Goal: Task Accomplishment & Management: Manage account settings

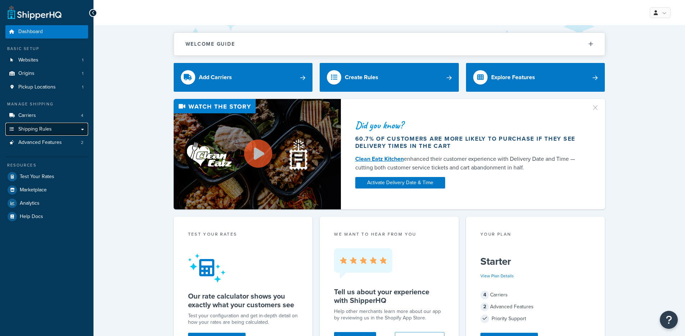
click at [39, 129] on span "Shipping Rules" at bounding box center [34, 129] width 33 height 6
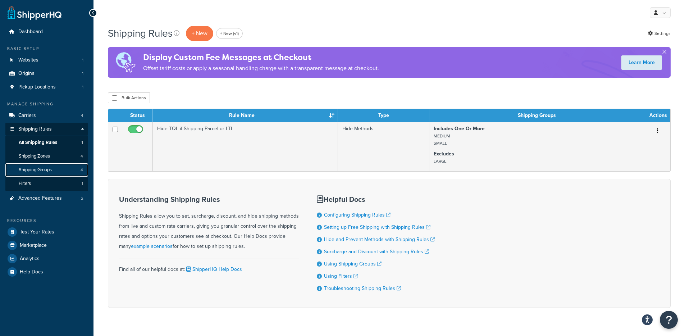
click at [37, 169] on span "Shipping Groups" at bounding box center [35, 170] width 33 height 6
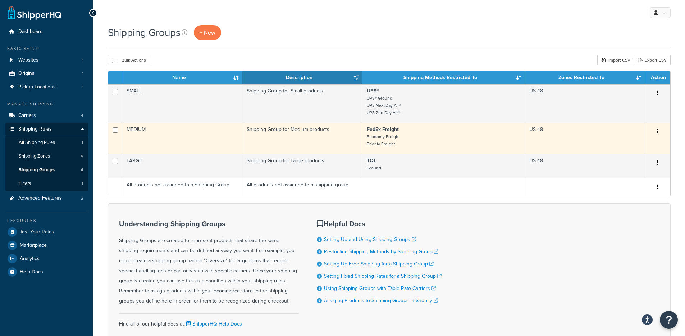
click at [191, 140] on td "MEDIUM" at bounding box center [182, 138] width 120 height 31
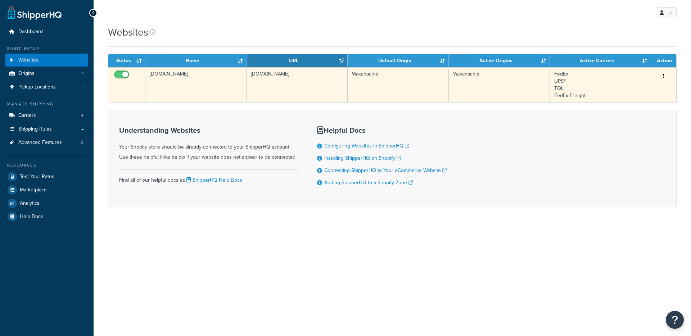
click at [203, 83] on td "[DOMAIN_NAME]" at bounding box center [195, 84] width 101 height 35
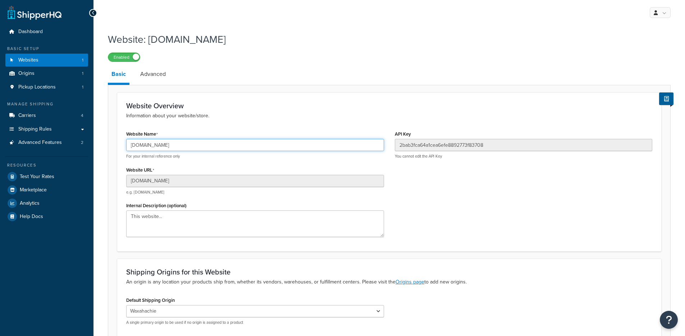
click at [185, 145] on input "[DOMAIN_NAME]" at bounding box center [255, 145] width 258 height 12
click at [185, 145] on input "directpalletracking.myshopify.com" at bounding box center [255, 145] width 258 height 12
click at [182, 145] on input "directpalletracking.myshopify.com" at bounding box center [255, 145] width 258 height 12
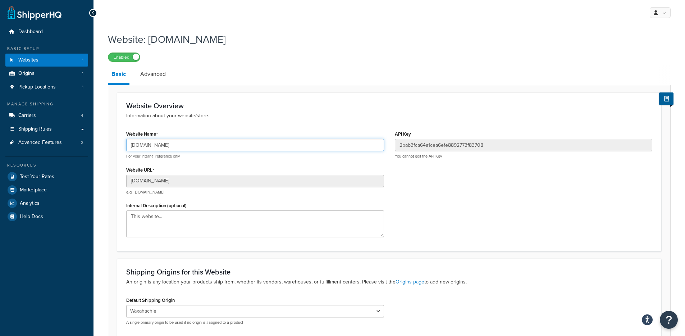
click at [182, 145] on input "directpalletracking.myshopify.com" at bounding box center [255, 145] width 258 height 12
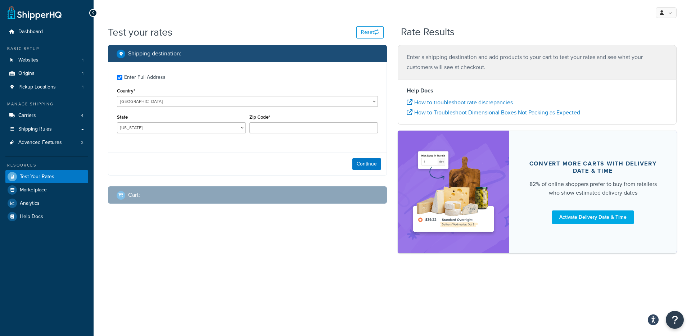
checkbox input "true"
type input "78759"
select select "TX"
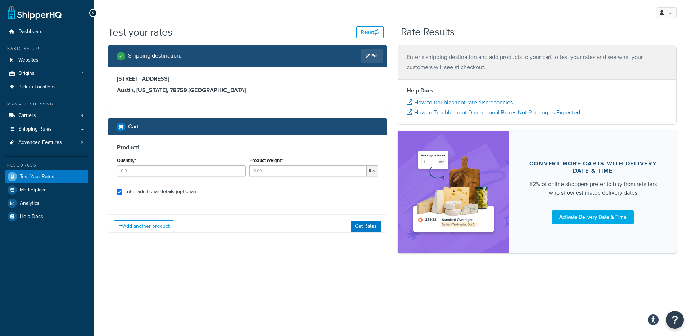
checkbox input "true"
type input "1"
type input "13.6996"
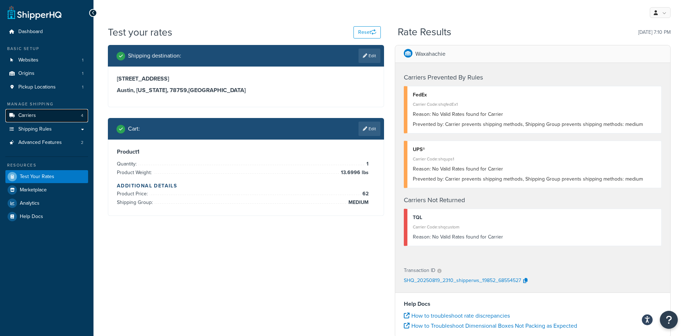
drag, startPoint x: 58, startPoint y: 117, endPoint x: 62, endPoint y: 114, distance: 4.2
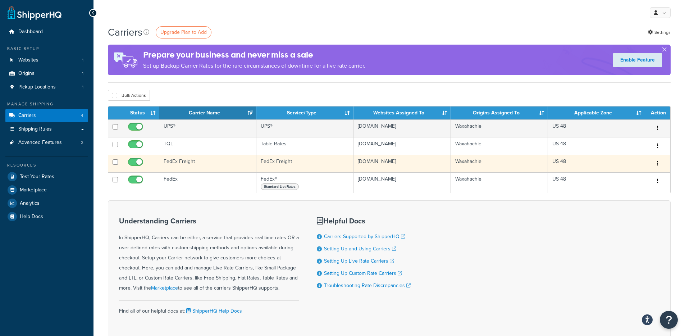
click at [230, 164] on td "FedEx Freight" at bounding box center [207, 164] width 97 height 18
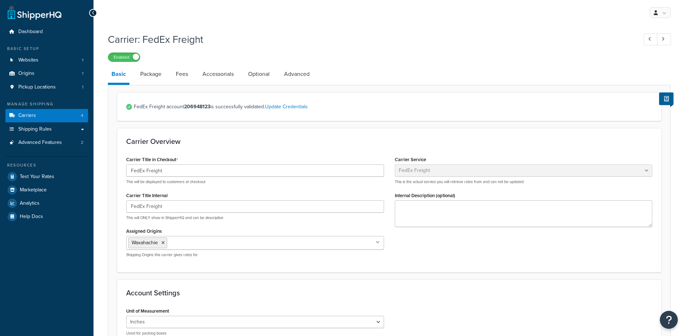
select select "fedExFreight"
click at [258, 74] on link "Optional" at bounding box center [259, 73] width 29 height 17
select select "55"
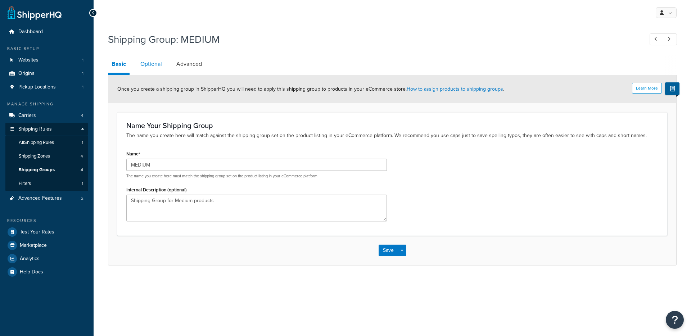
click at [151, 63] on link "Optional" at bounding box center [151, 63] width 29 height 17
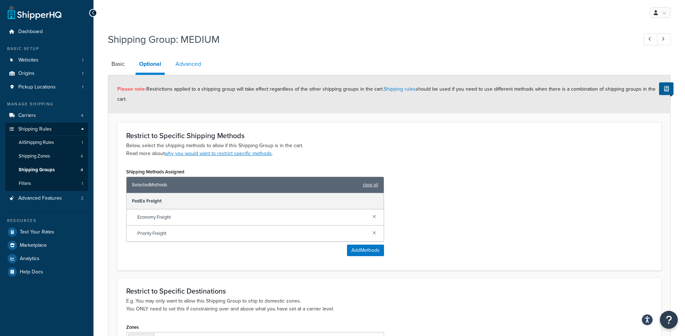
click at [196, 65] on link "Advanced" at bounding box center [188, 63] width 33 height 17
select select "55"
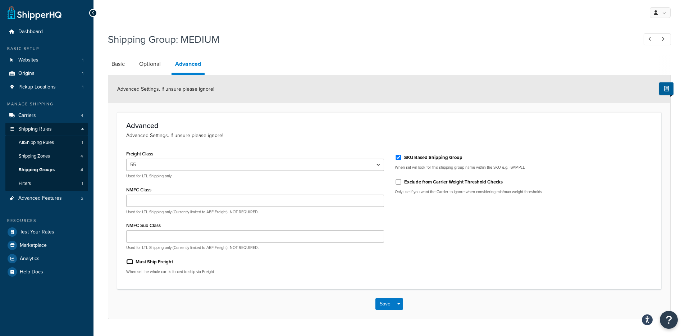
click at [130, 260] on input "Must Ship Freight" at bounding box center [129, 261] width 7 height 5
checkbox input "true"
click at [402, 303] on button "Save Dropdown" at bounding box center [399, 304] width 9 height 12
click at [406, 314] on button "Save and Edit" at bounding box center [410, 317] width 69 height 15
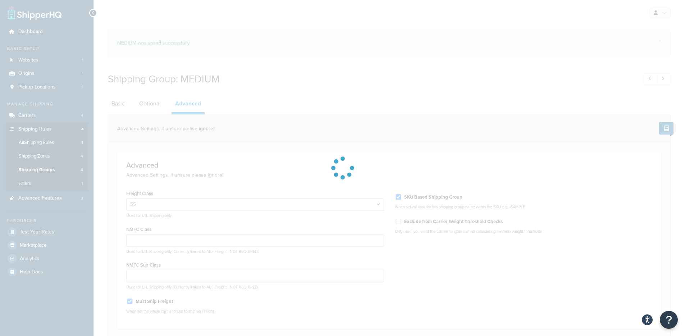
select select "55"
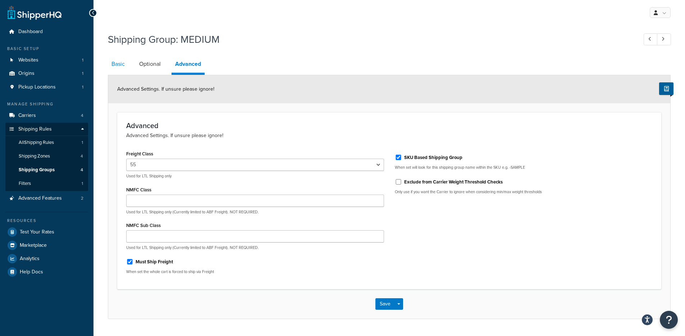
click at [122, 67] on link "Basic" at bounding box center [118, 63] width 21 height 17
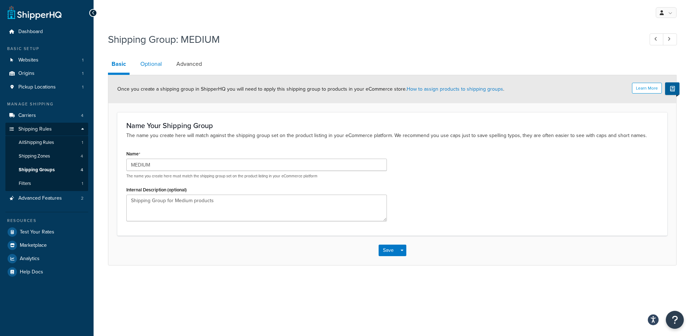
click at [146, 64] on link "Optional" at bounding box center [151, 63] width 29 height 17
